Goal: Task Accomplishment & Management: Complete application form

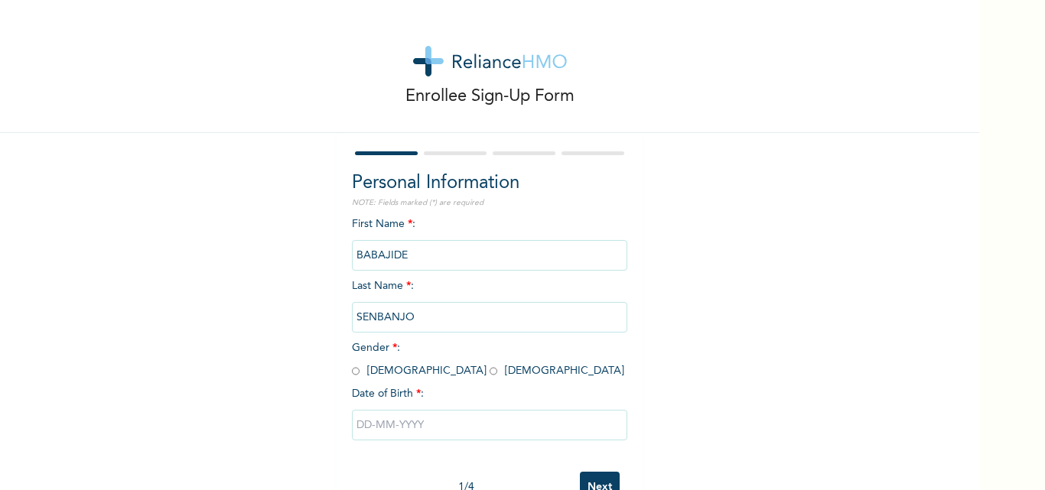
scroll to position [47, 0]
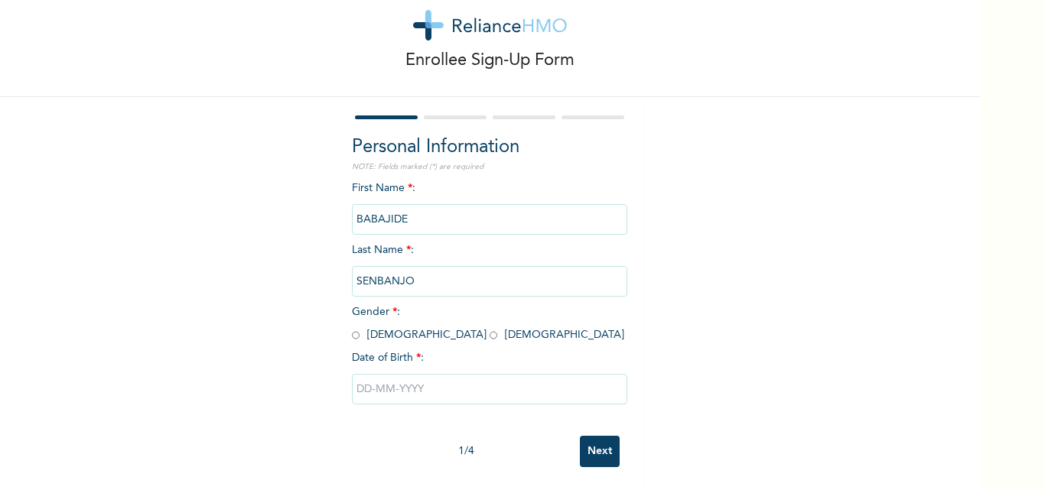
click at [490, 328] on input "radio" at bounding box center [494, 335] width 8 height 15
radio input "true"
click at [427, 381] on input "text" at bounding box center [489, 389] width 275 height 31
select select "8"
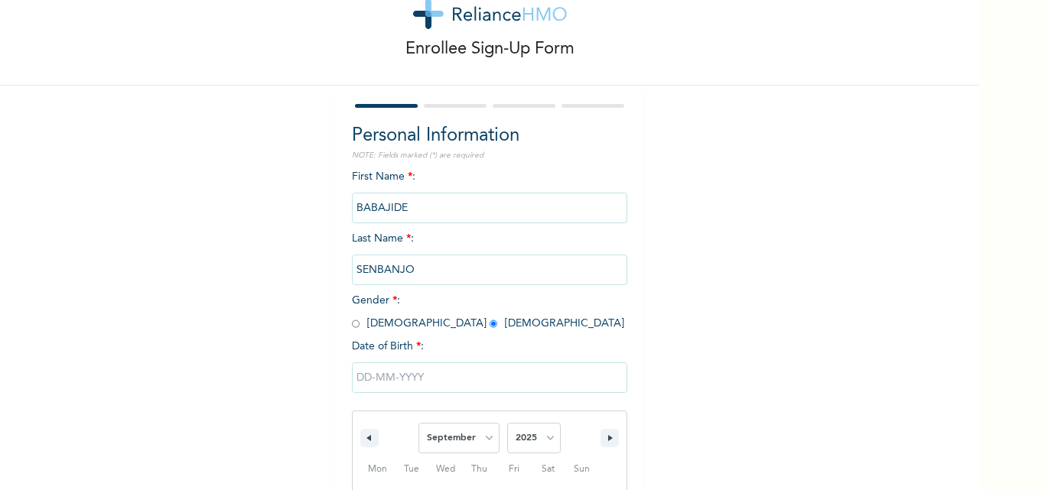
scroll to position [205, 0]
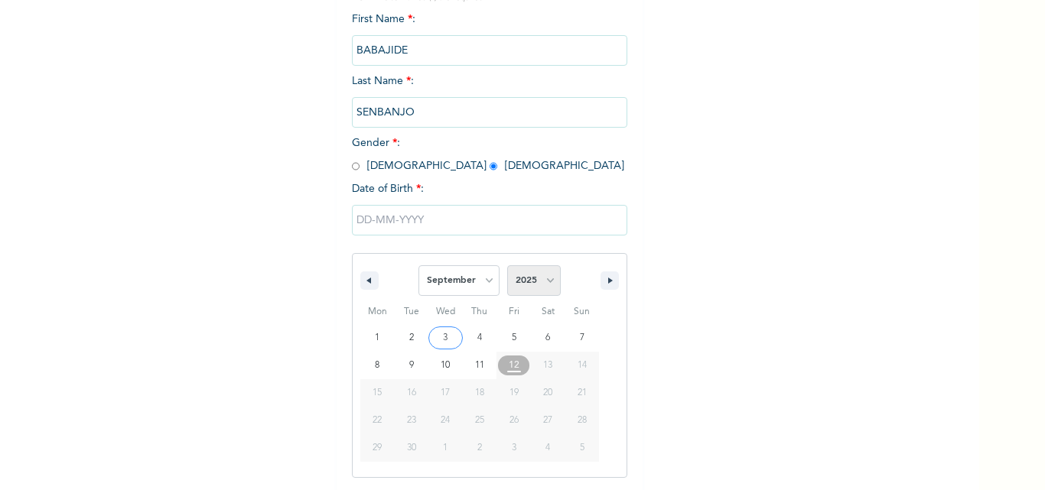
click at [534, 274] on select "2025 2024 2023 2022 2021 2020 2019 2018 2017 2016 2015 2014 2013 2012 2011 2010…" at bounding box center [534, 280] width 54 height 31
select select "1970"
click at [507, 266] on select "2025 2024 2023 2022 2021 2020 2019 2018 2017 2016 2015 2014 2013 2012 2011 2010…" at bounding box center [534, 280] width 54 height 31
click at [478, 281] on select "January February March April May June July August September October November De…" at bounding box center [458, 280] width 81 height 31
select select "11"
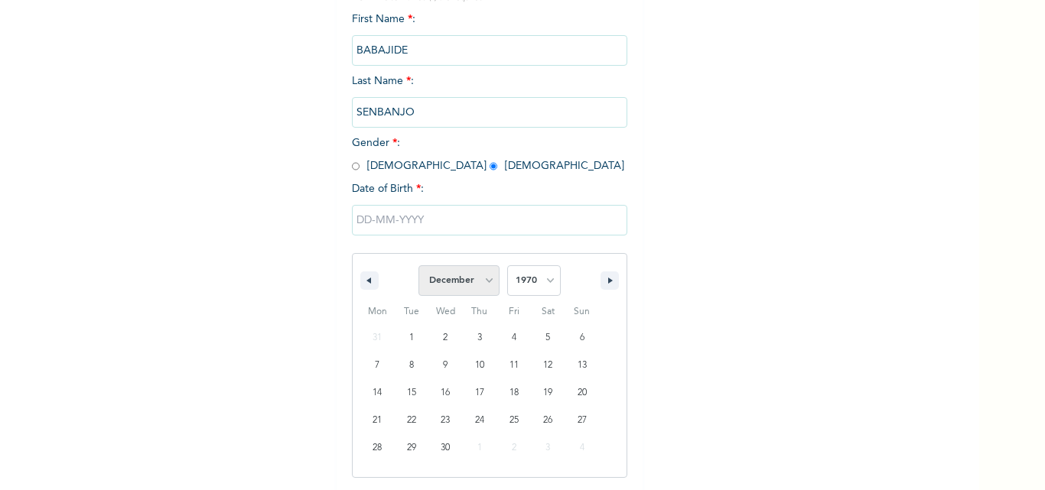
click at [418, 266] on select "January February March April May June July August September October November De…" at bounding box center [458, 280] width 81 height 31
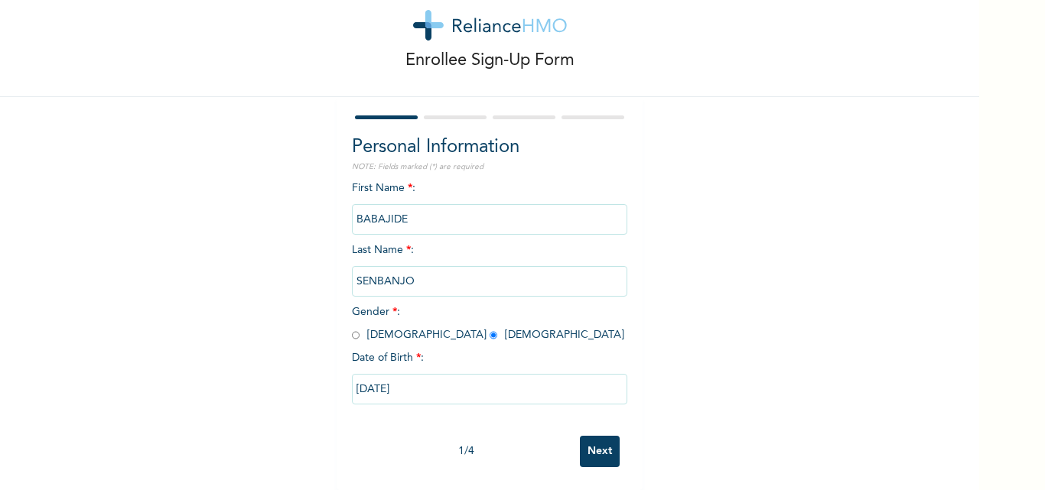
type input "[DATE]"
click at [581, 442] on input "Next" at bounding box center [600, 451] width 40 height 31
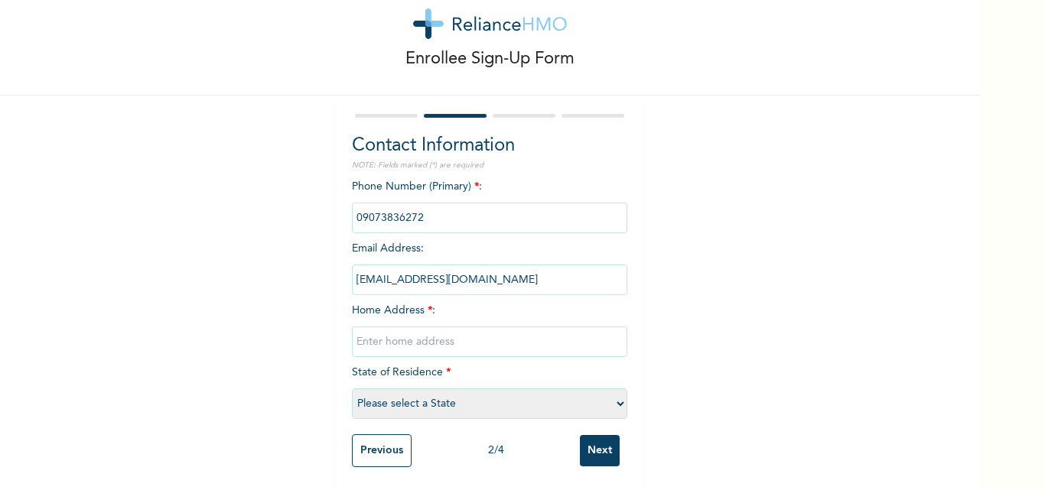
click at [414, 327] on input "text" at bounding box center [489, 342] width 275 height 31
type input "House 3, Closter A, Admiralty Estate, [GEOGRAPHIC_DATA]"
click at [497, 393] on select "Please select a State [PERSON_NAME] (FCT) [PERSON_NAME] Ibom [GEOGRAPHIC_DATA] …" at bounding box center [489, 404] width 275 height 31
select select "15"
click at [352, 389] on select "Please select a State [PERSON_NAME] (FCT) [PERSON_NAME] Ibom [GEOGRAPHIC_DATA] …" at bounding box center [489, 404] width 275 height 31
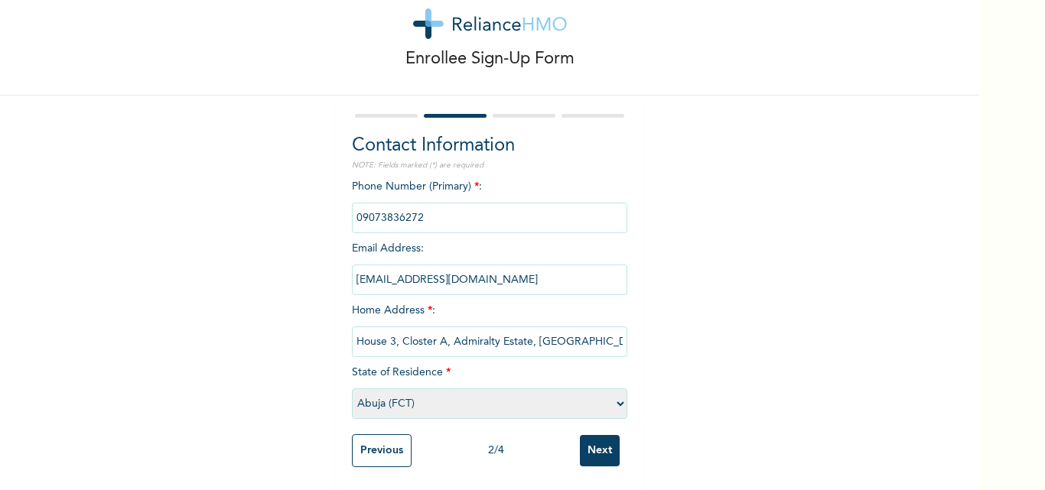
scroll to position [49, 0]
click at [592, 441] on input "Next" at bounding box center [600, 450] width 40 height 31
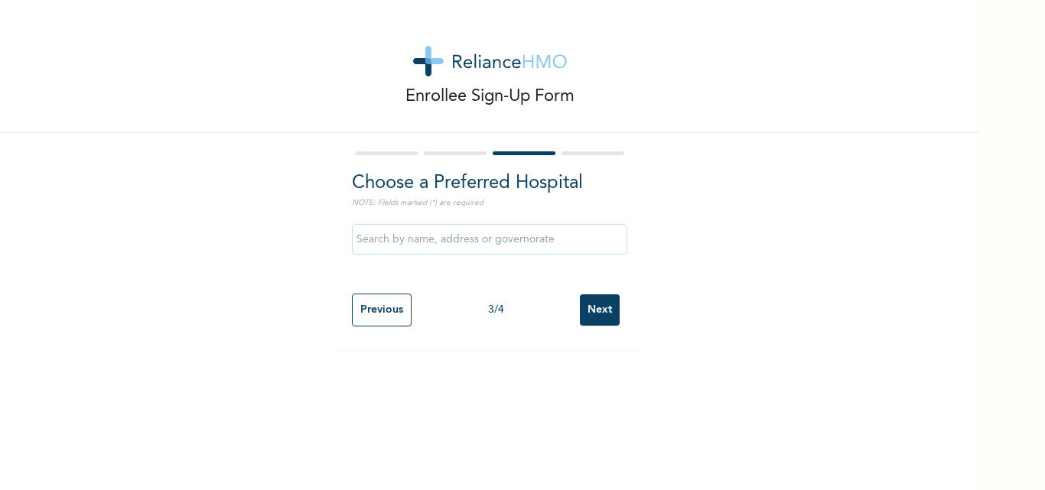
click at [381, 305] on input "Previous" at bounding box center [382, 310] width 60 height 33
select select "15"
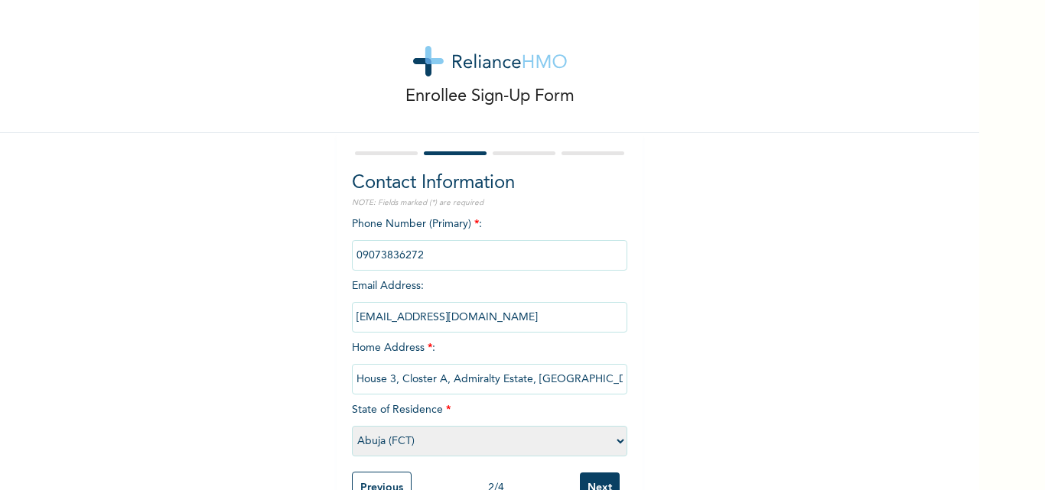
scroll to position [49, 0]
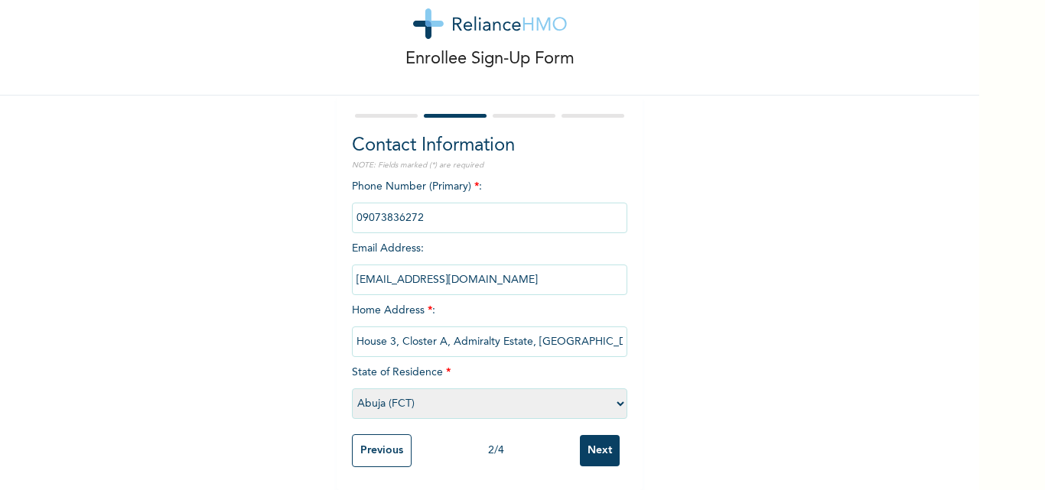
click at [594, 438] on input "Next" at bounding box center [600, 450] width 40 height 31
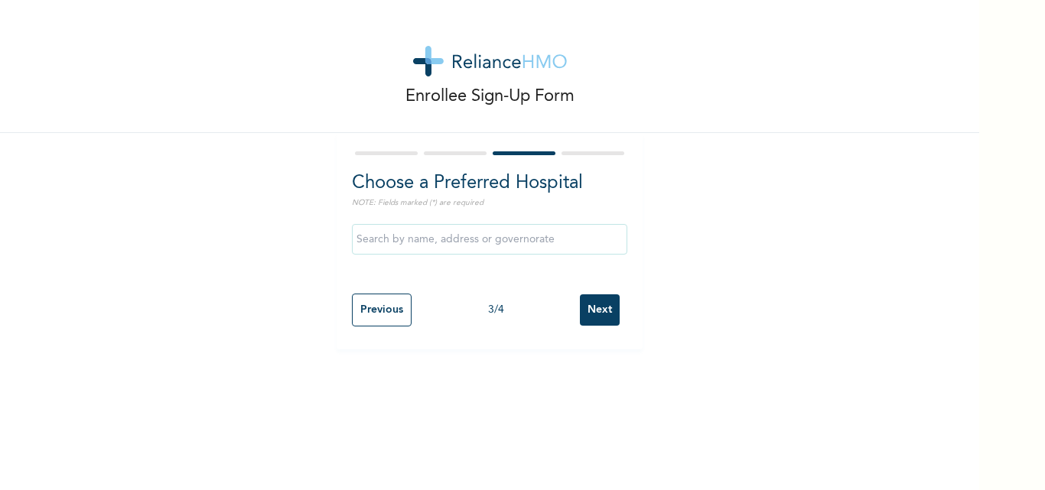
scroll to position [0, 0]
click at [591, 304] on input "Next" at bounding box center [600, 309] width 40 height 31
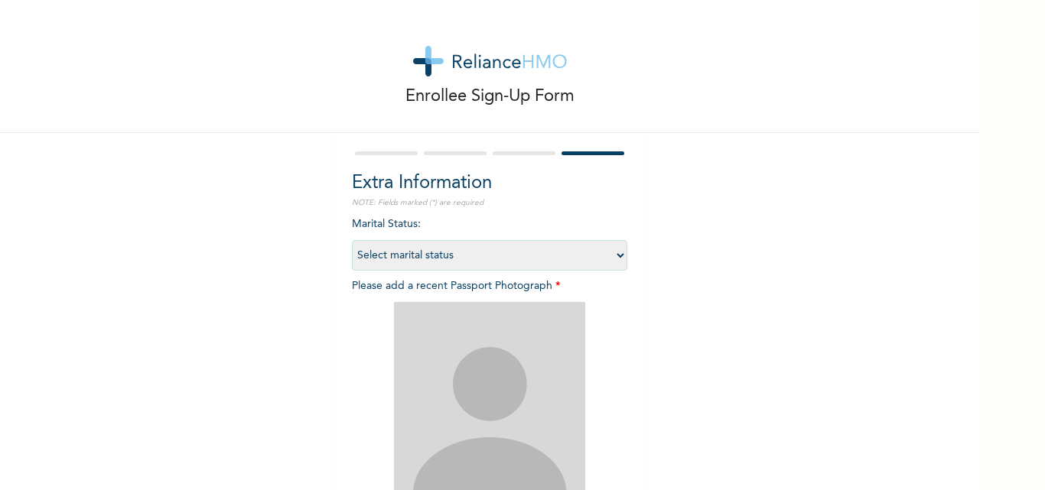
click at [493, 246] on select "Select marital status [DEMOGRAPHIC_DATA] Married [DEMOGRAPHIC_DATA] Widow/[DEMO…" at bounding box center [489, 255] width 275 height 31
select select "2"
click at [352, 240] on select "Select marital status [DEMOGRAPHIC_DATA] Married [DEMOGRAPHIC_DATA] Widow/[DEMO…" at bounding box center [489, 255] width 275 height 31
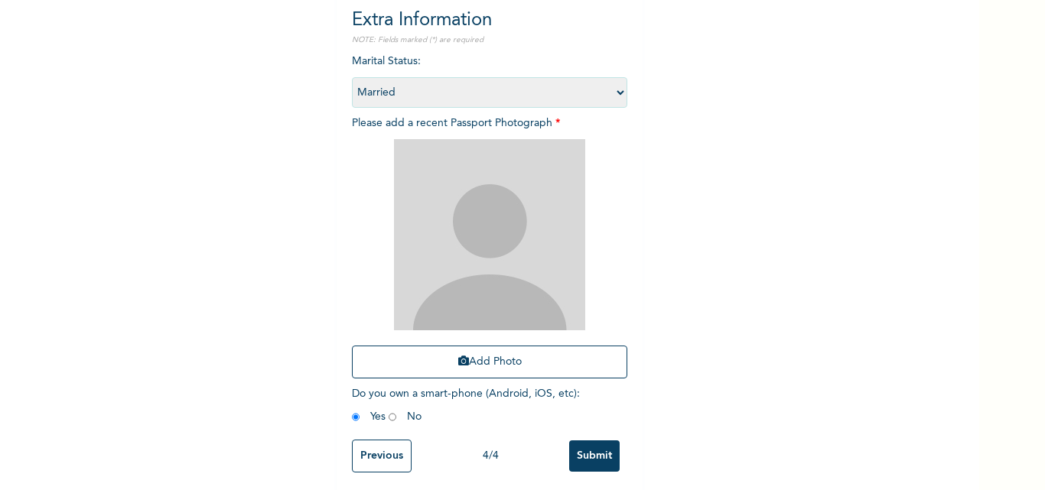
scroll to position [180, 0]
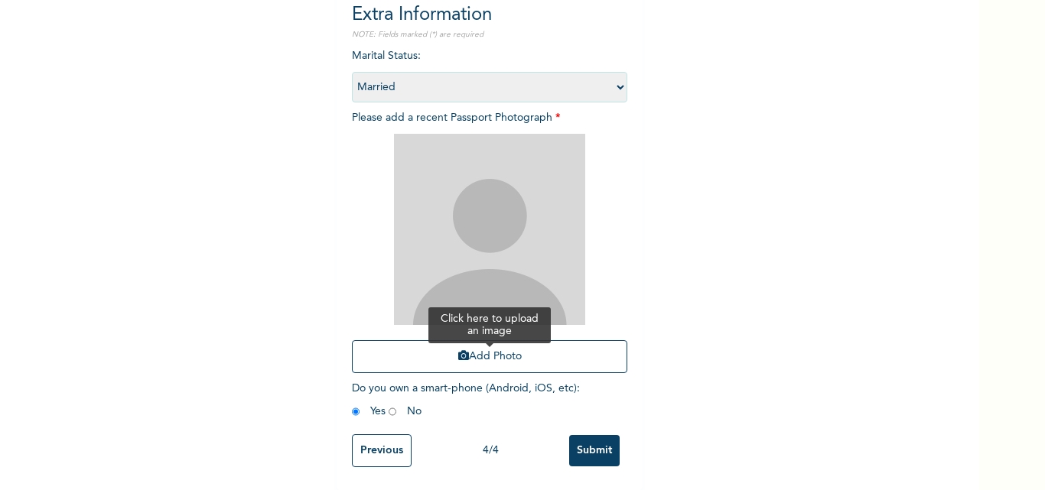
click at [448, 351] on button "Add Photo" at bounding box center [489, 356] width 275 height 33
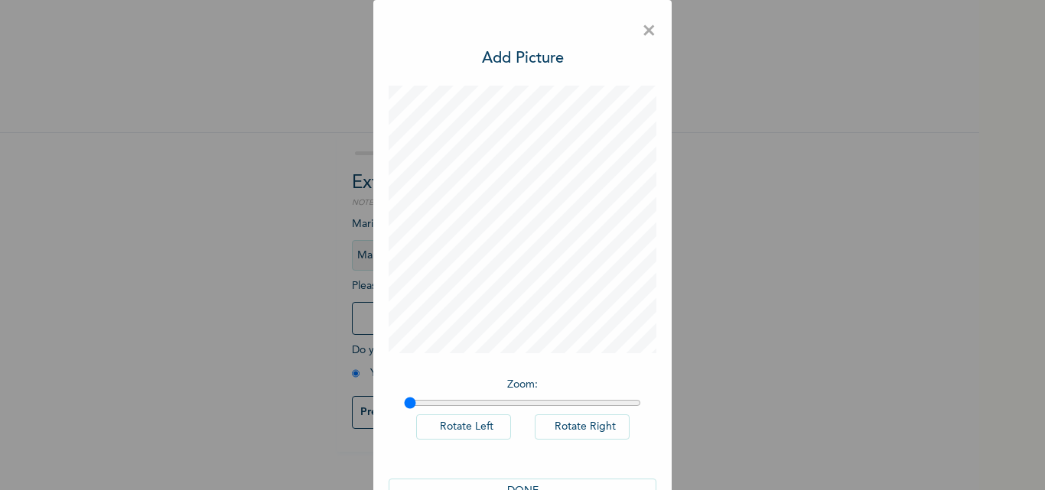
scroll to position [44, 0]
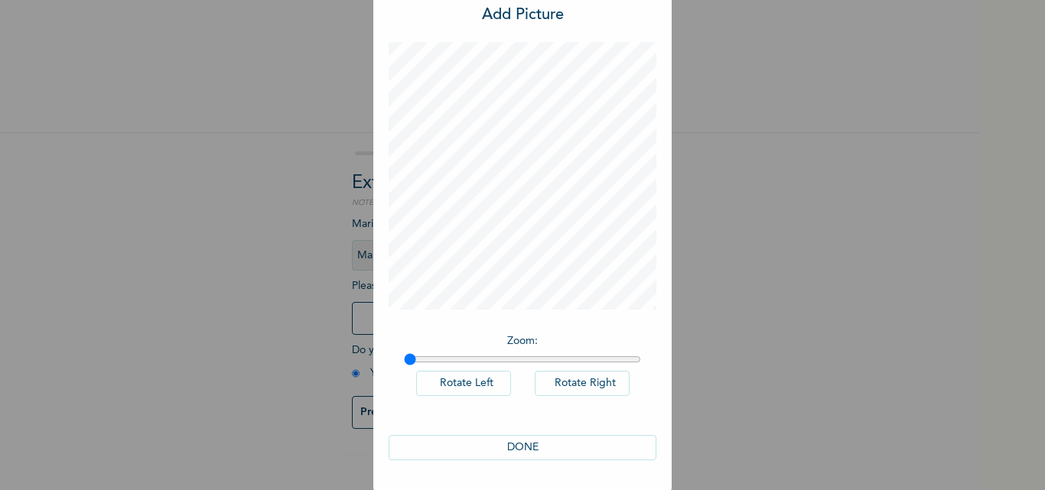
click at [496, 447] on button "DONE" at bounding box center [523, 447] width 268 height 25
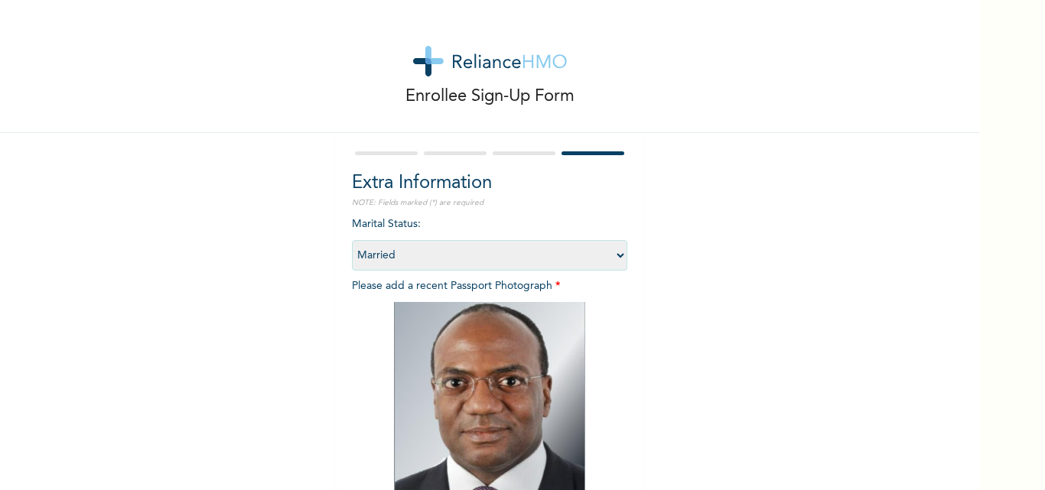
scroll to position [180, 0]
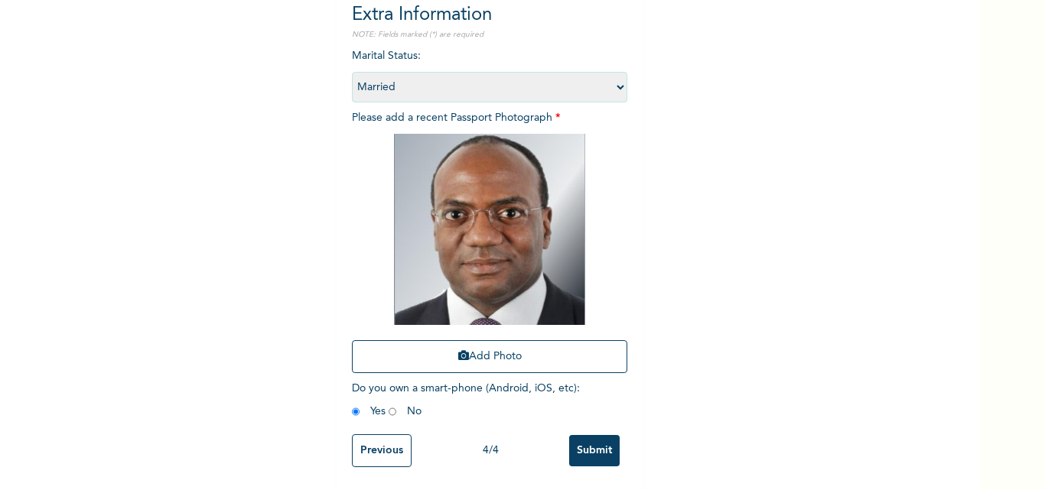
click at [589, 435] on input "Submit" at bounding box center [594, 450] width 50 height 31
